Goal: Book appointment/travel/reservation

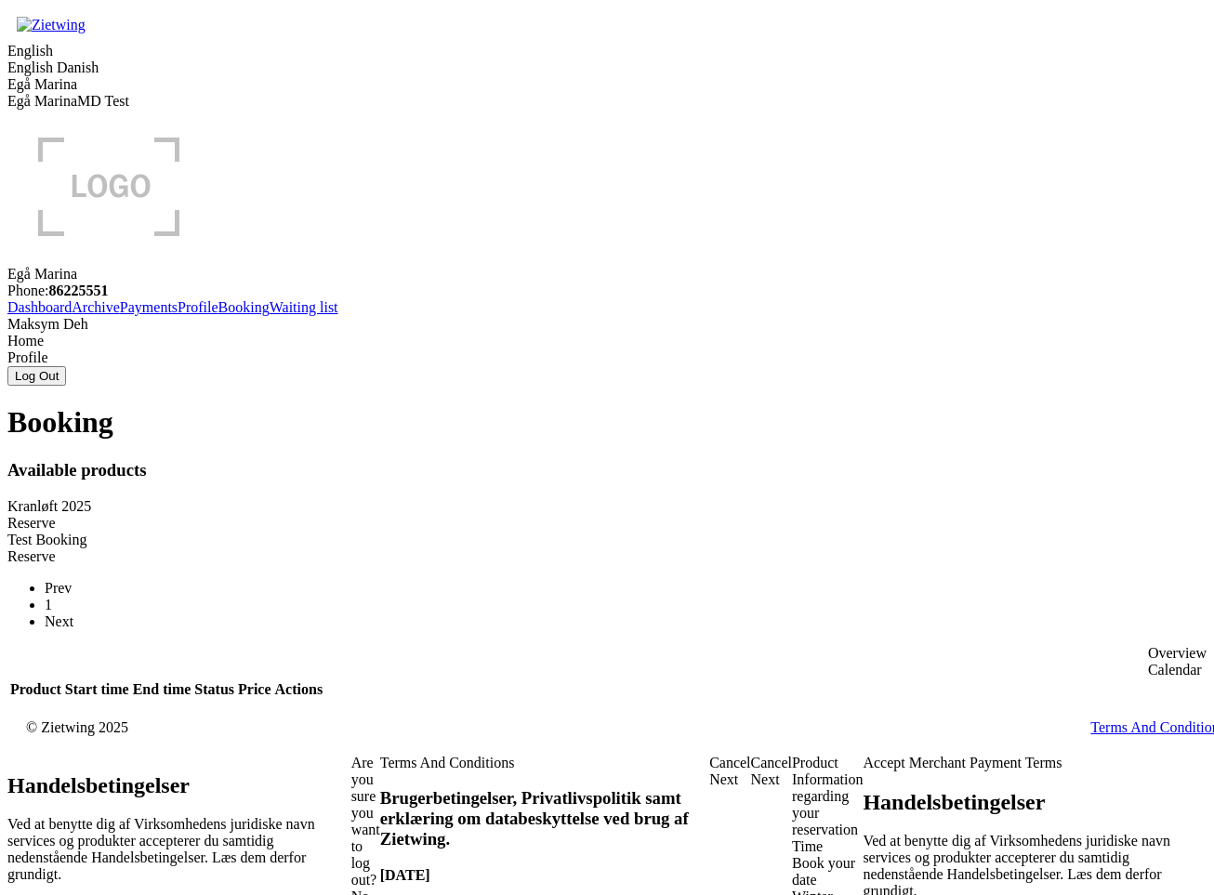
drag, startPoint x: 281, startPoint y: 437, endPoint x: 385, endPoint y: 430, distance: 104.3
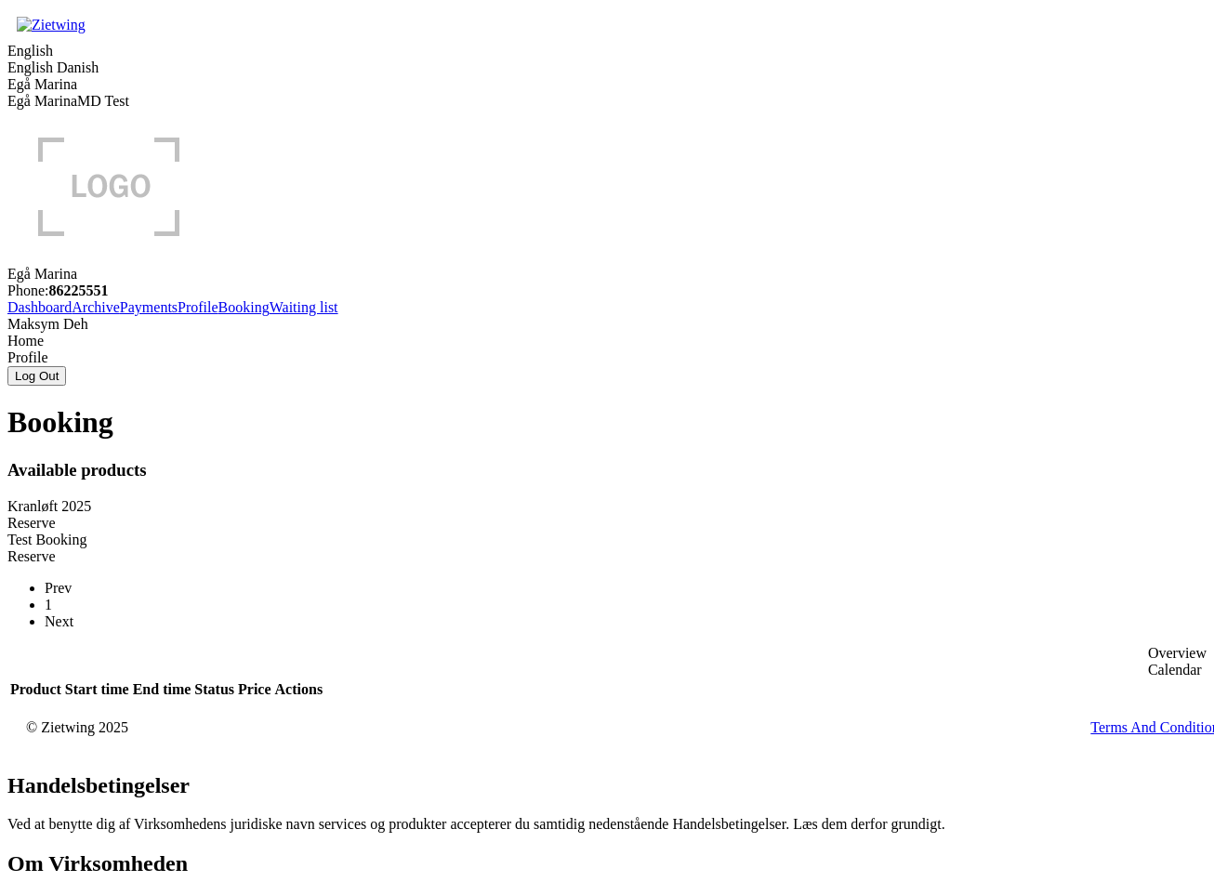
click at [511, 515] on div "Reserve" at bounding box center [606, 523] width 1199 height 17
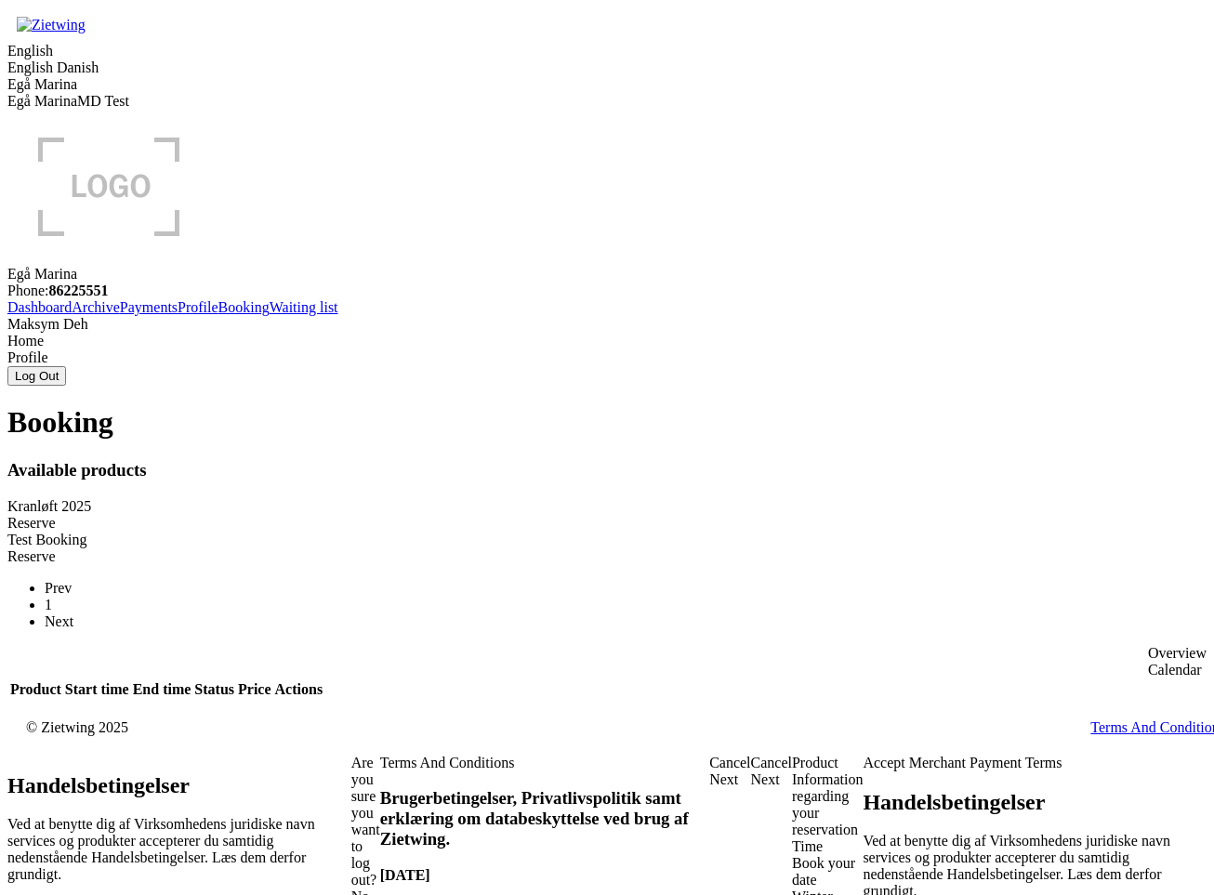
drag, startPoint x: 126, startPoint y: 445, endPoint x: 150, endPoint y: 453, distance: 25.3
